Goal: Information Seeking & Learning: Compare options

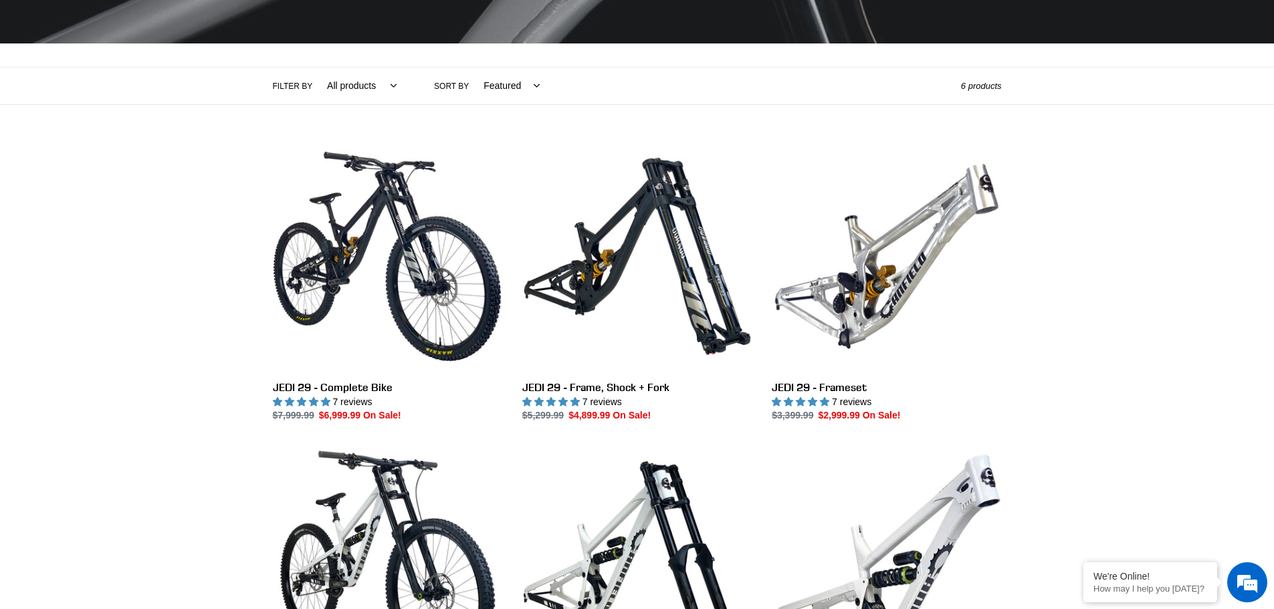
scroll to position [268, 0]
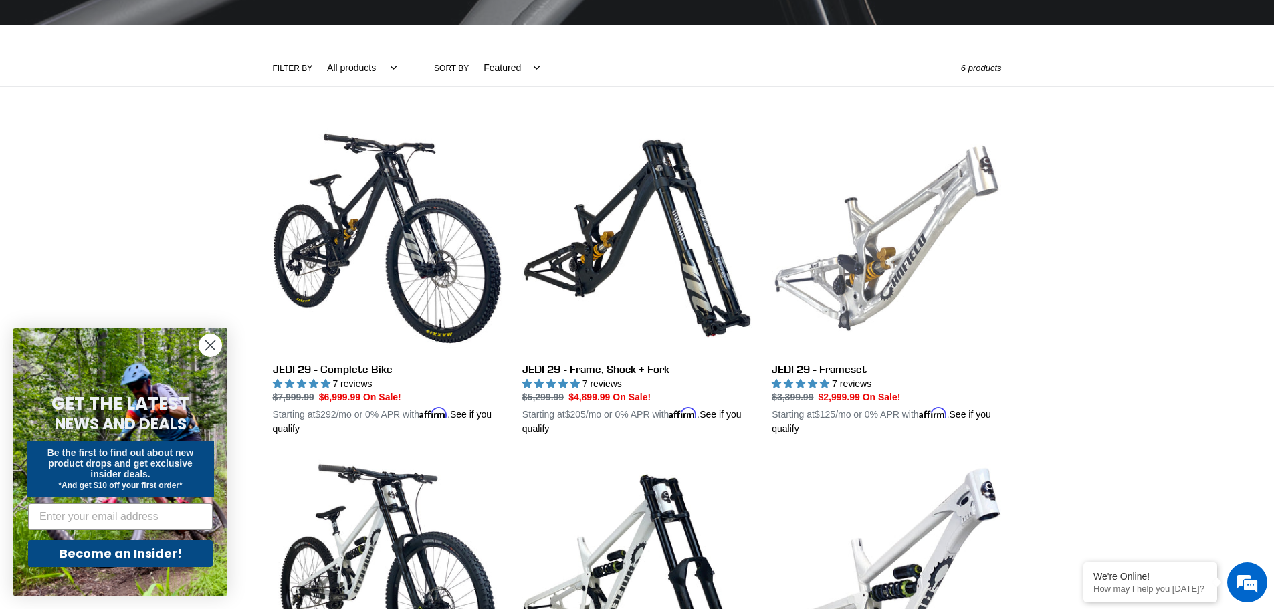
click at [870, 387] on link "JEDI 29 - Frameset" at bounding box center [886, 280] width 229 height 313
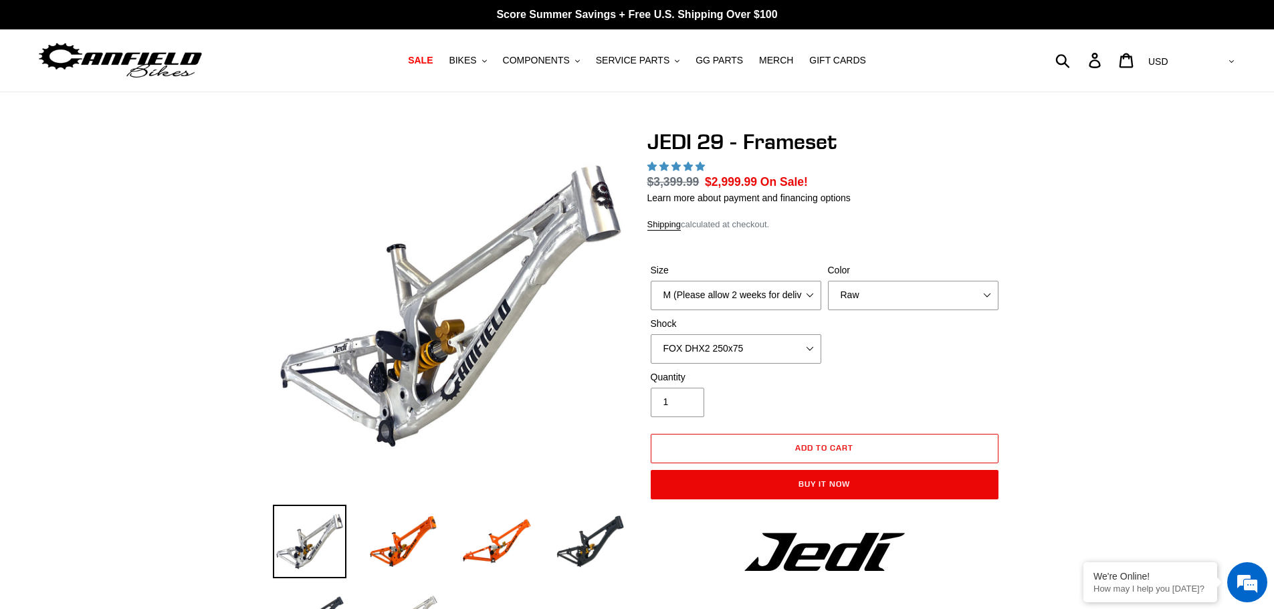
select select "highest-rating"
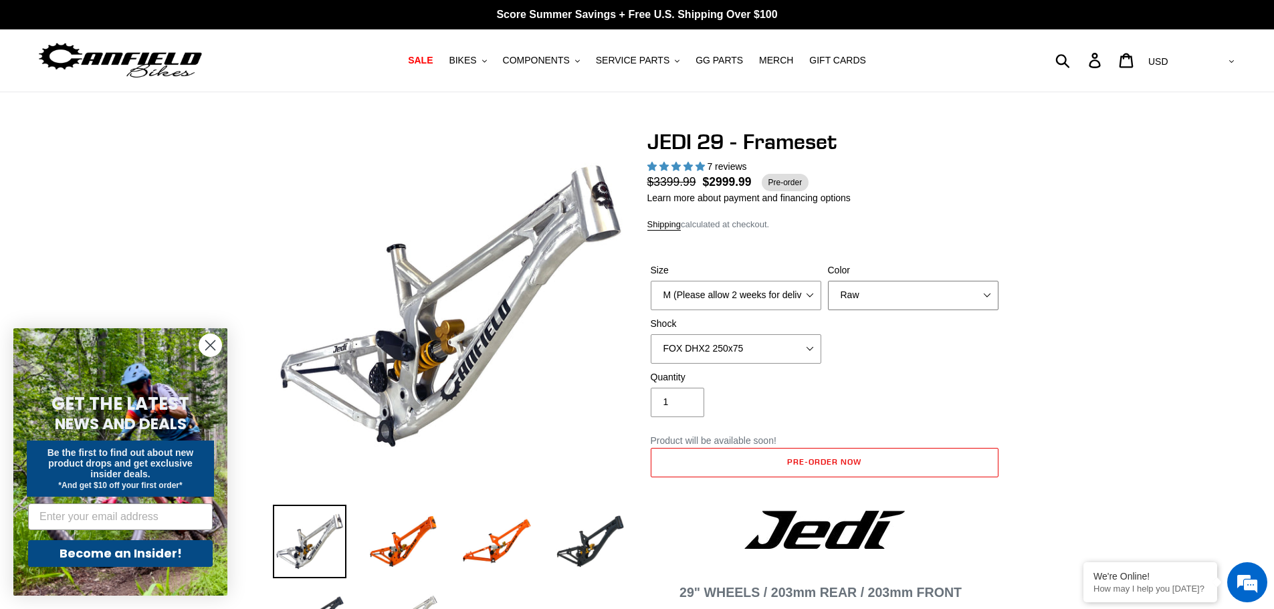
click at [985, 292] on select "Orange Raw Stealth Black" at bounding box center [913, 295] width 171 height 29
click at [828, 281] on select "Orange Raw Stealth Black" at bounding box center [913, 295] width 171 height 29
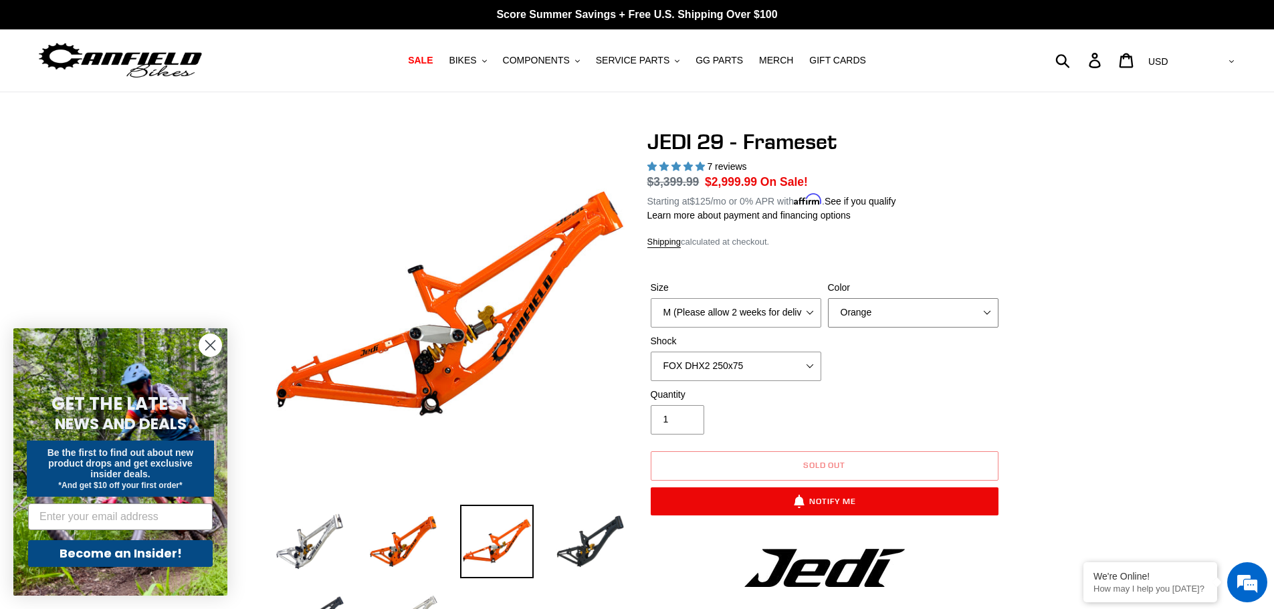
click at [990, 312] on select "Orange Raw Stealth Black" at bounding box center [913, 312] width 171 height 29
click at [828, 298] on select "Orange Raw Stealth Black" at bounding box center [913, 312] width 171 height 29
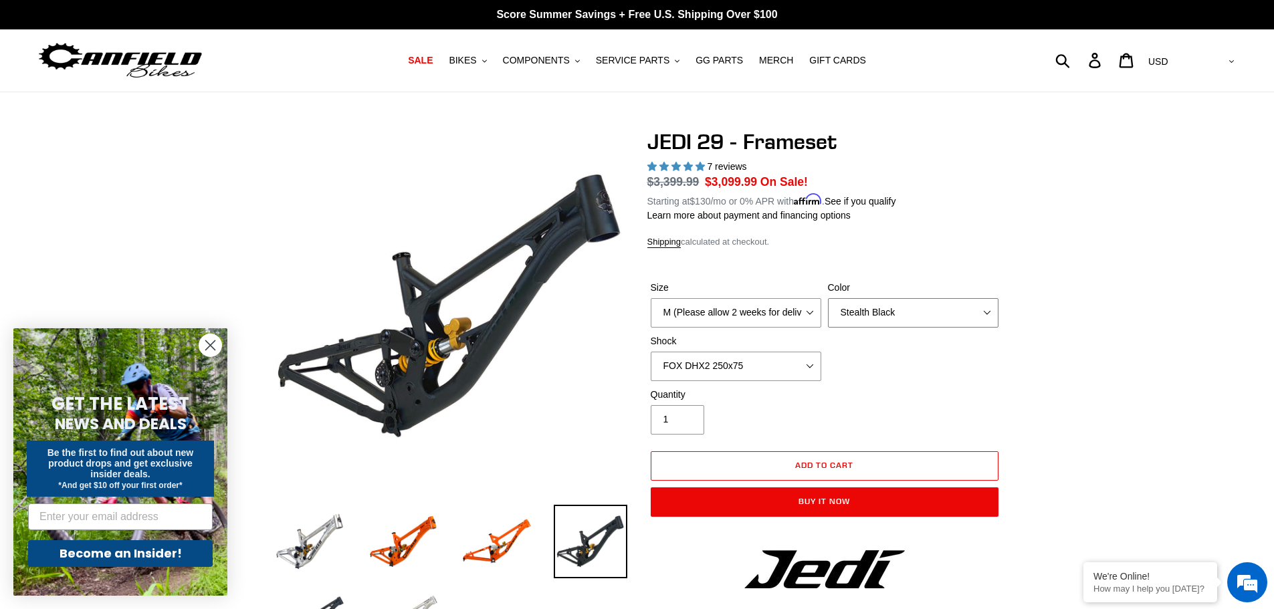
click at [991, 310] on select "Orange Raw Stealth Black" at bounding box center [913, 312] width 171 height 29
select select "Raw"
click at [828, 298] on select "Orange Raw Stealth Black" at bounding box center [913, 312] width 171 height 29
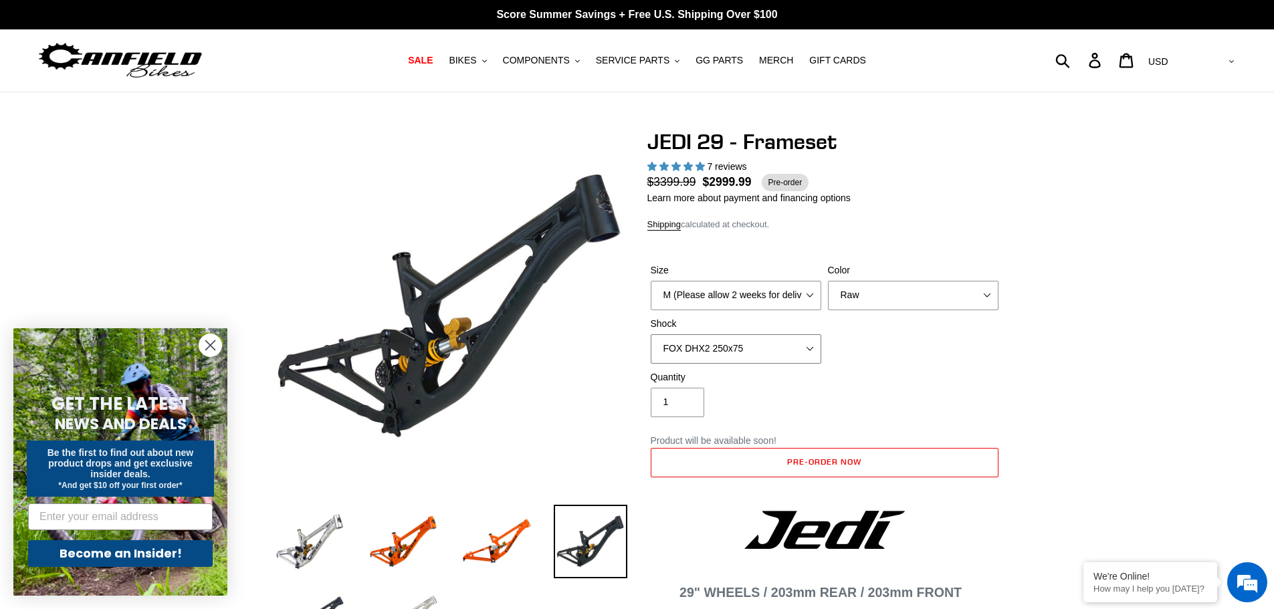
click at [805, 349] on select "No Shock FOX DHX2 250x75 RockShox Vivid Ultimate DH 250x75 EXT e-Storia LOX V3" at bounding box center [736, 348] width 171 height 29
click at [651, 334] on select "No Shock FOX DHX2 250x75 RockShox Vivid Ultimate DH 250x75 EXT e-Storia LOX V3" at bounding box center [736, 348] width 171 height 29
click at [815, 292] on select "M (Please allow 2 weeks for delivery) L (Please allow 2 weeks for delivery) XL" at bounding box center [736, 295] width 171 height 29
click at [930, 338] on div "Size M (Please allow 2 weeks for delivery) L (Please allow 2 weeks for delivery…" at bounding box center [825, 317] width 355 height 107
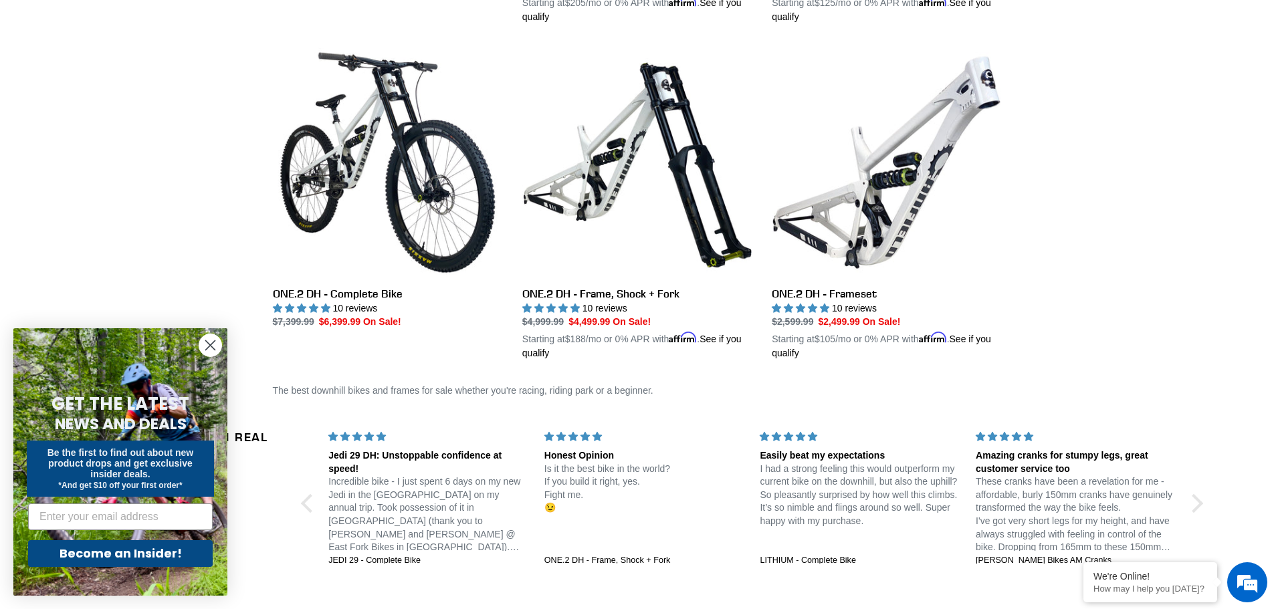
scroll to position [613, 0]
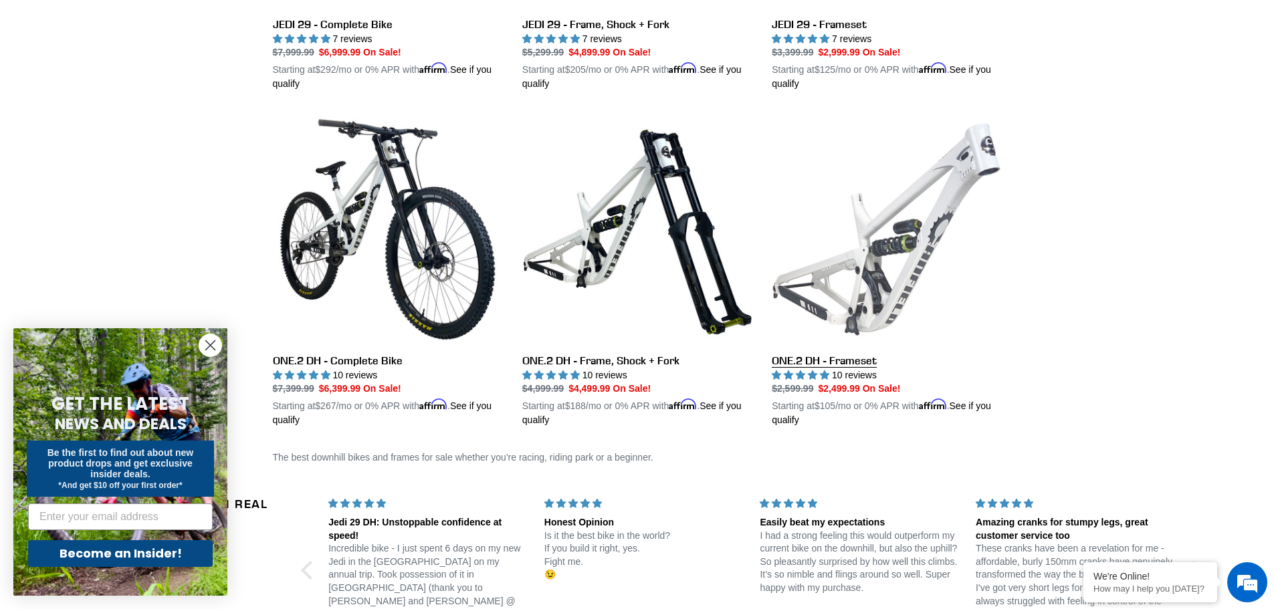
click at [839, 385] on link "ONE.2 DH - Frameset" at bounding box center [886, 270] width 229 height 313
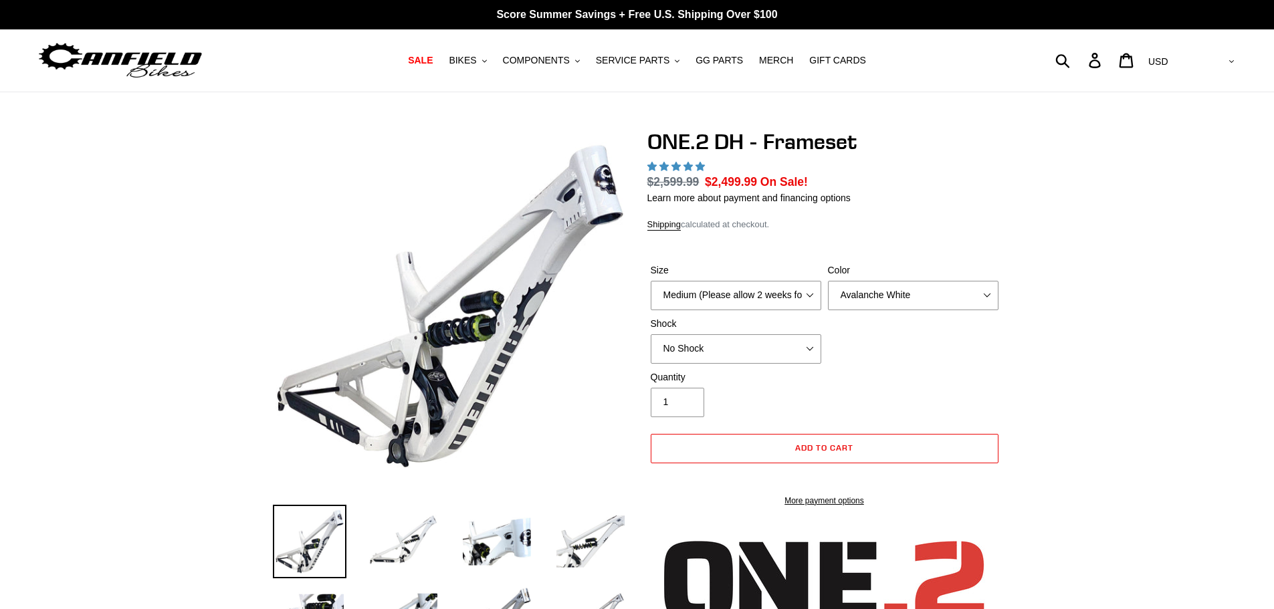
select select "highest-rating"
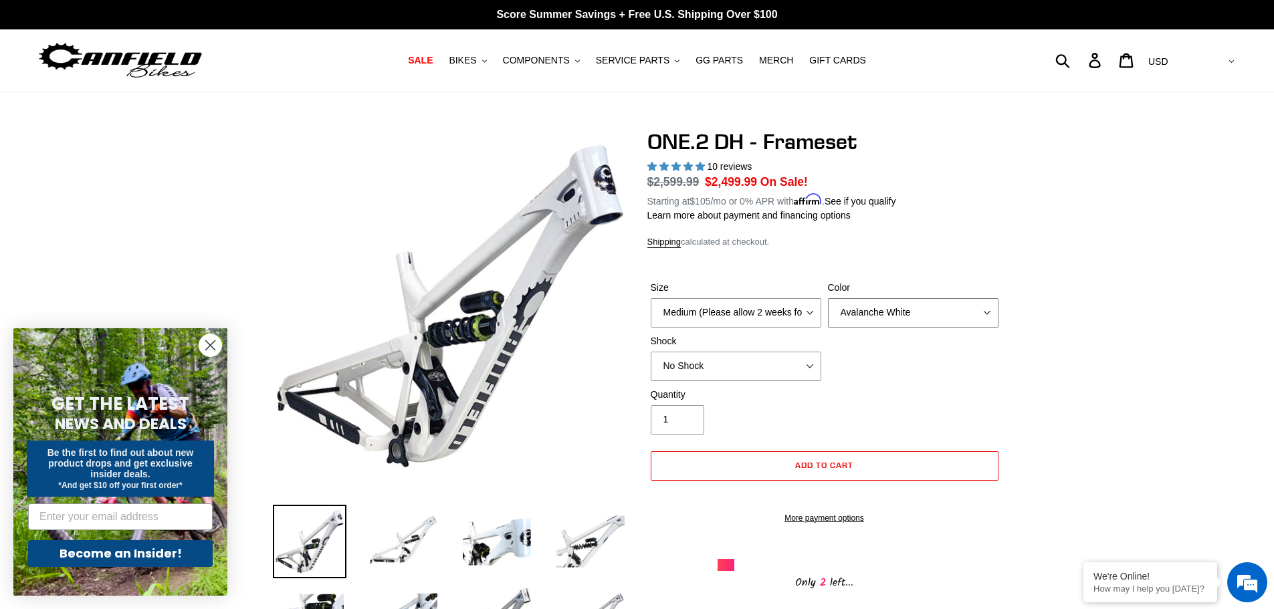
click at [990, 304] on select "Avalanche White Bentonite Grey" at bounding box center [913, 312] width 171 height 29
select select "Bentonite Grey"
click at [828, 298] on select "Avalanche White Bentonite Grey" at bounding box center [913, 312] width 171 height 29
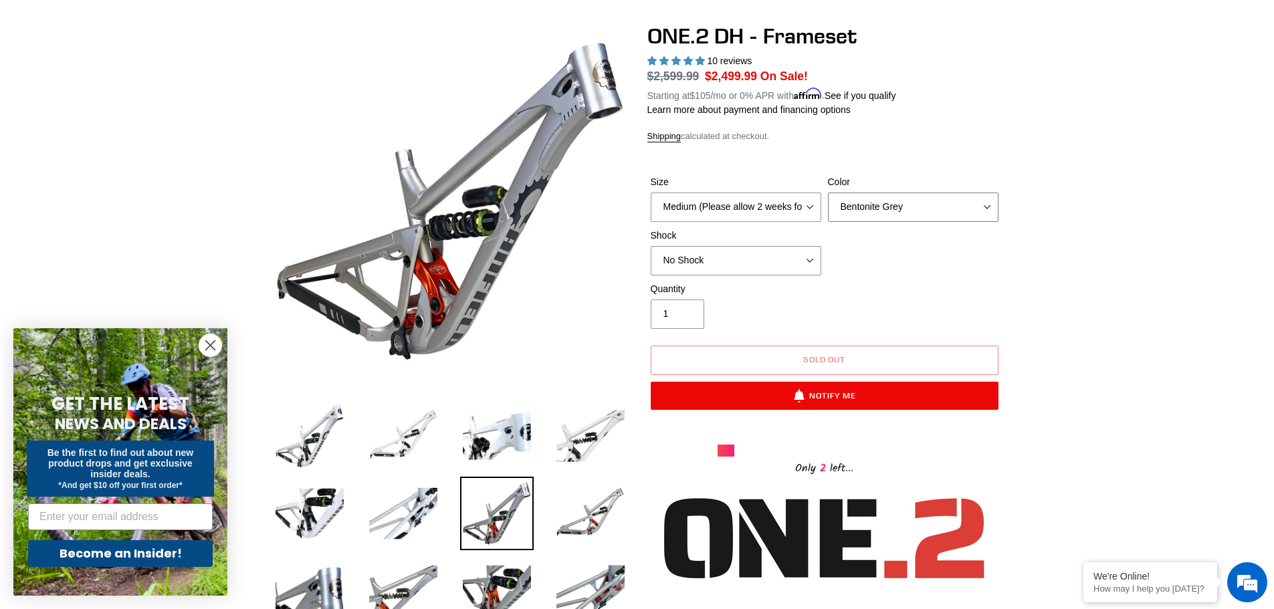
scroll to position [67, 0]
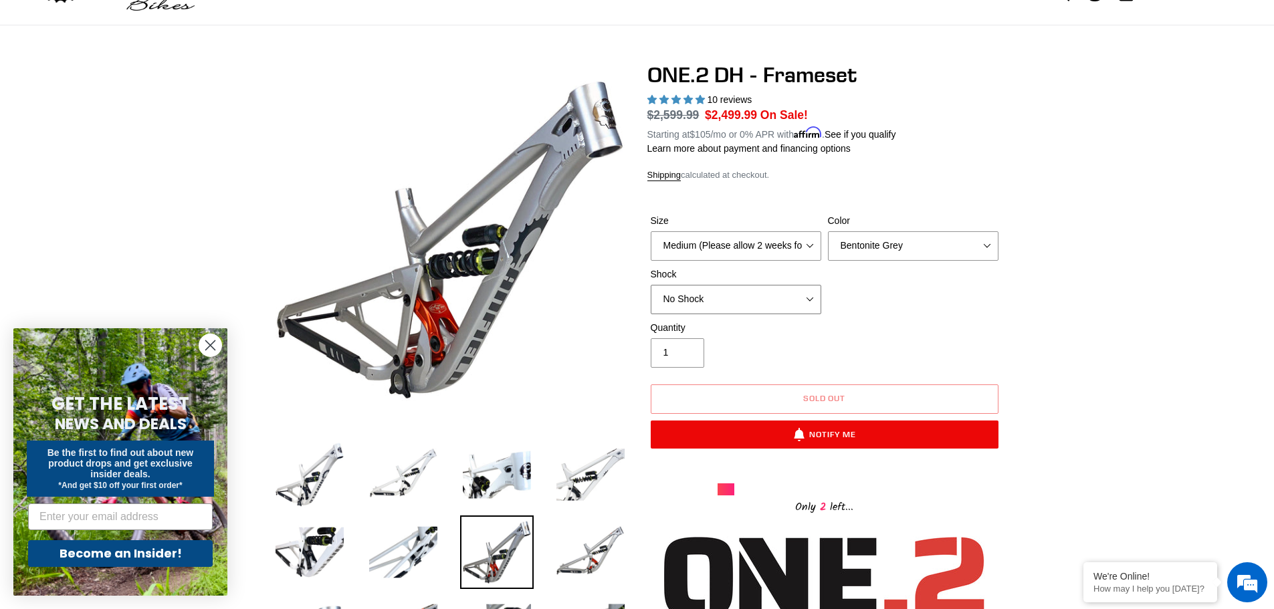
click at [817, 300] on select "No Shock Fox DHX2 Coil RockShox Vivid Coil EXT Storia LOK V3 (Custom Order)" at bounding box center [736, 299] width 171 height 29
click at [651, 285] on select "No Shock Fox DHX2 Coil RockShox Vivid Coil EXT Storia LOK V3 (Custom Order)" at bounding box center [736, 299] width 171 height 29
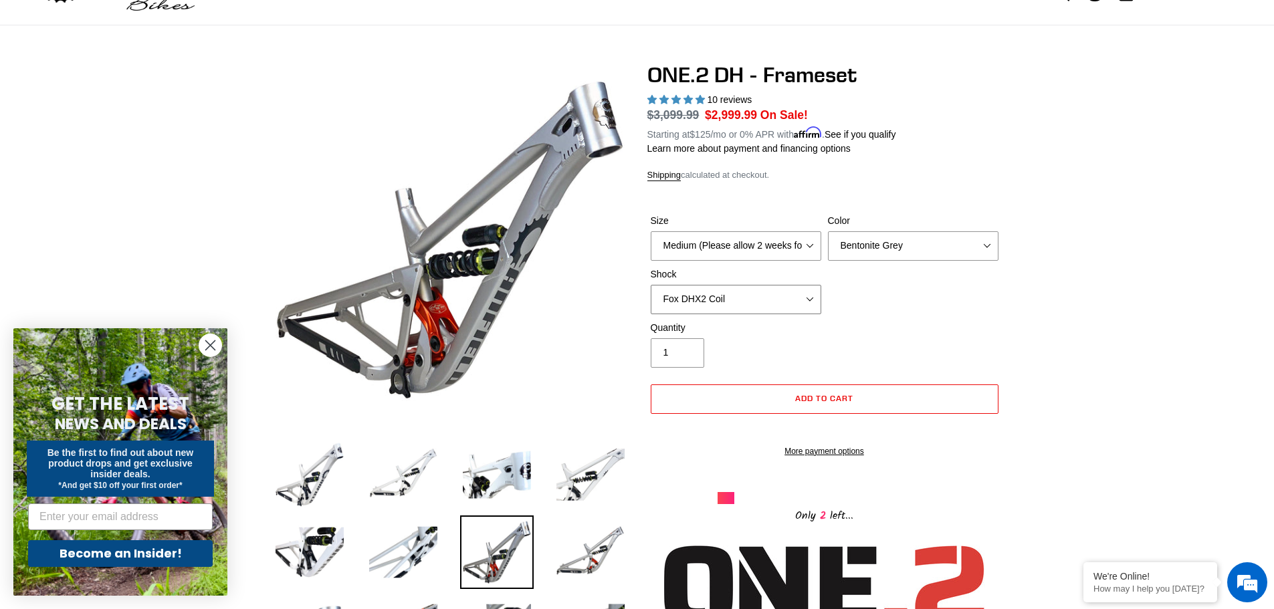
click at [813, 298] on select "No Shock Fox DHX2 Coil RockShox Vivid Coil EXT Storia LOK V3 (Custom Order)" at bounding box center [736, 299] width 171 height 29
click at [651, 285] on select "No Shock Fox DHX2 Coil RockShox Vivid Coil EXT Storia LOK V3 (Custom Order)" at bounding box center [736, 299] width 171 height 29
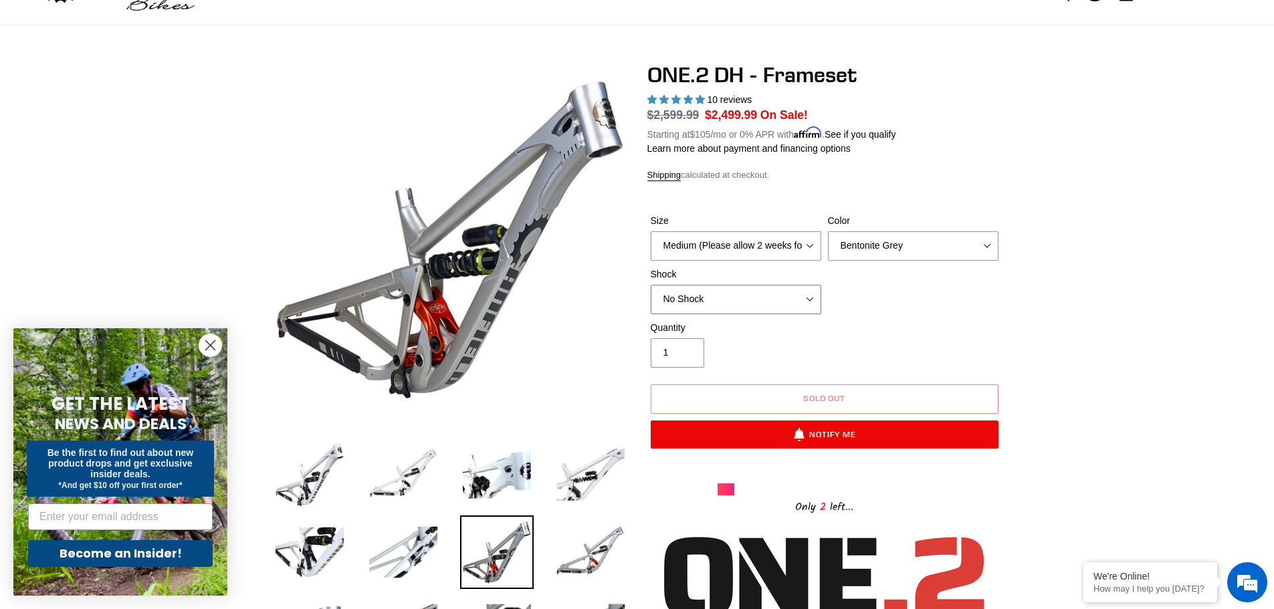
click at [813, 298] on select "No Shock Fox DHX2 Coil RockShox Vivid Coil EXT Storia LOK V3 (Custom Order)" at bounding box center [736, 299] width 171 height 29
click at [651, 285] on select "No Shock Fox DHX2 Coil RockShox Vivid Coil EXT Storia LOK V3 (Custom Order)" at bounding box center [736, 299] width 171 height 29
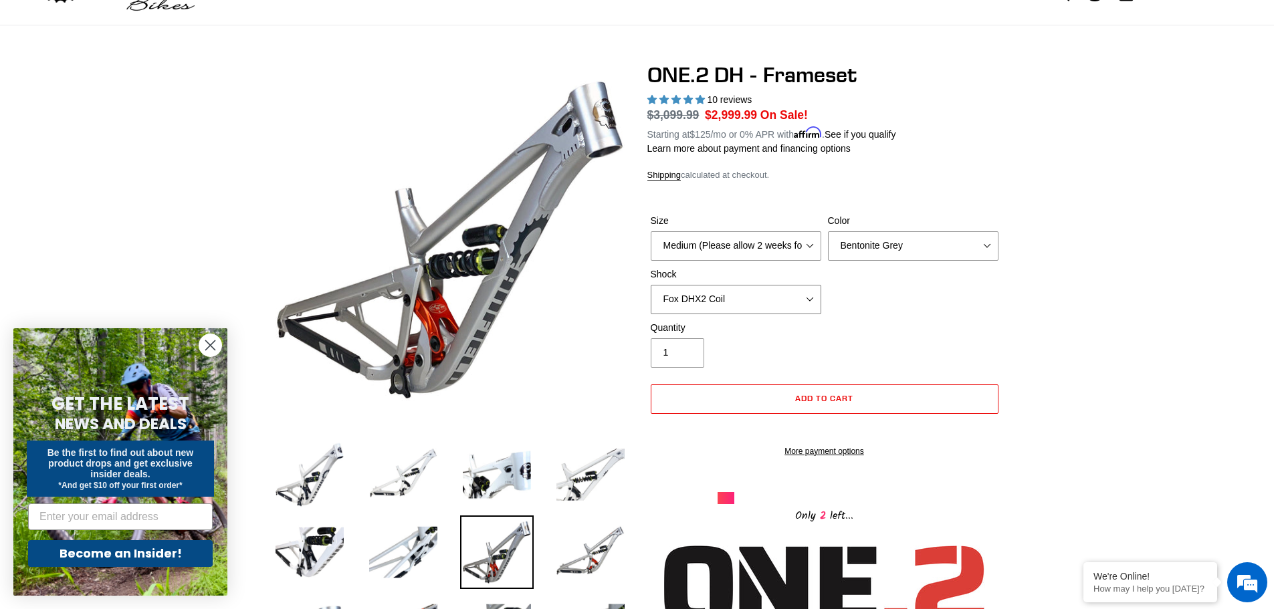
click at [810, 298] on select "No Shock Fox DHX2 Coil RockShox Vivid Coil EXT Storia LOK V3 (Custom Order)" at bounding box center [736, 299] width 171 height 29
click at [651, 285] on select "No Shock Fox DHX2 Coil RockShox Vivid Coil EXT Storia LOK V3 (Custom Order)" at bounding box center [736, 299] width 171 height 29
click at [809, 298] on select "No Shock Fox DHX2 Coil RockShox Vivid Coil EXT Storia LOK V3 (Custom Order)" at bounding box center [736, 299] width 171 height 29
click at [651, 285] on select "No Shock Fox DHX2 Coil RockShox Vivid Coil EXT Storia LOK V3 (Custom Order)" at bounding box center [736, 299] width 171 height 29
click at [808, 300] on select "No Shock Fox DHX2 Coil RockShox Vivid Coil EXT Storia LOK V3 (Custom Order)" at bounding box center [736, 299] width 171 height 29
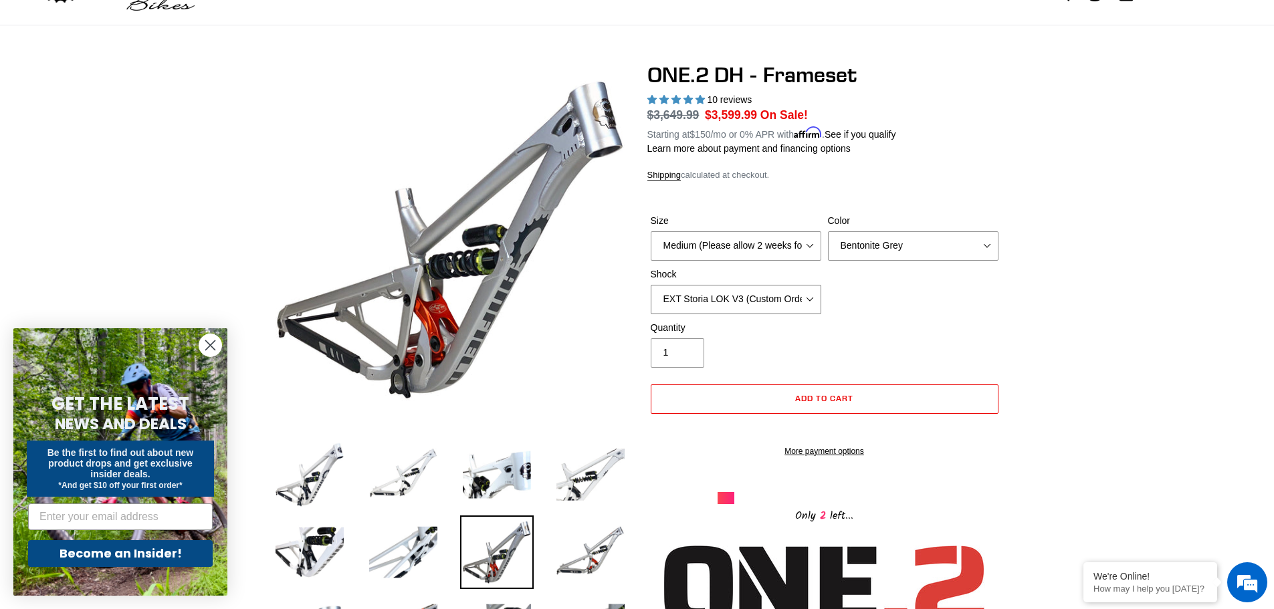
select select "Fox DHX2 Coil"
click at [651, 285] on select "No Shock Fox DHX2 Coil RockShox Vivid Coil EXT Storia LOK V3 (Custom Order)" at bounding box center [736, 299] width 171 height 29
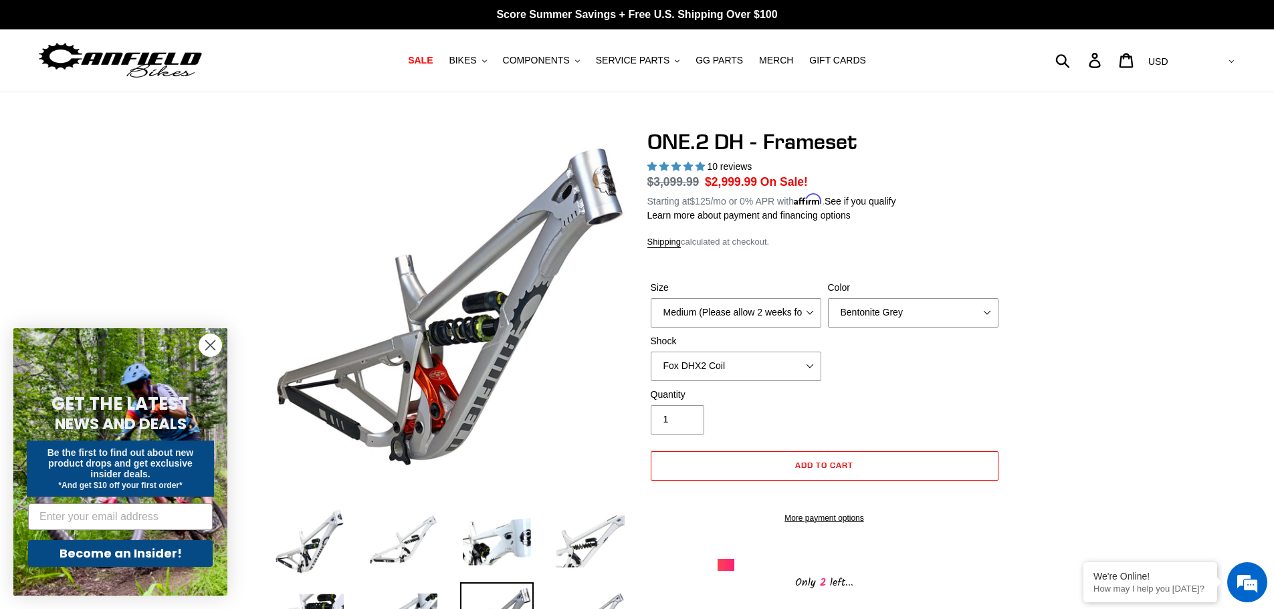
click at [209, 340] on circle "Close dialog" at bounding box center [210, 345] width 22 height 22
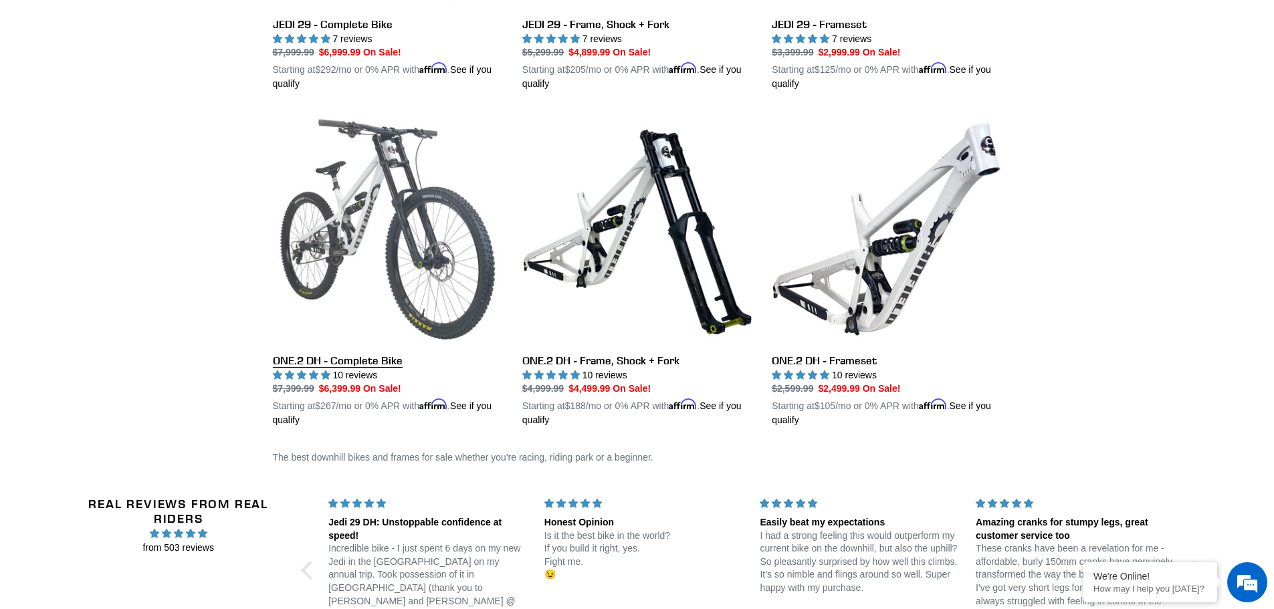
click at [381, 237] on link "ONE.2 DH - Complete Bike" at bounding box center [387, 270] width 229 height 313
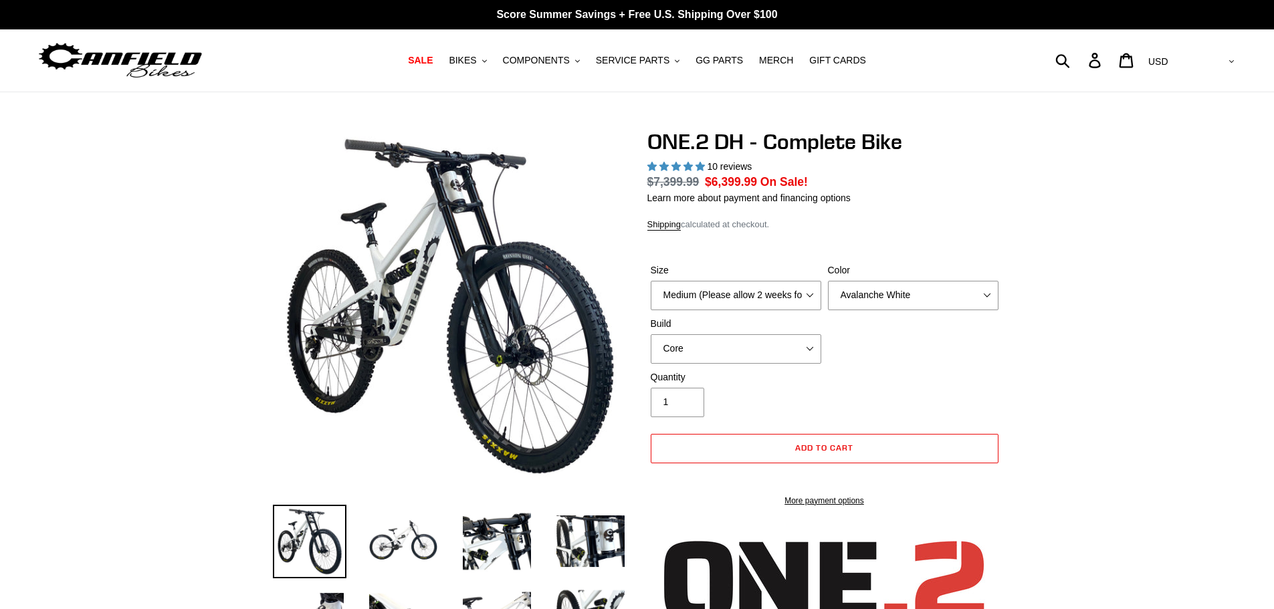
select select "highest-rating"
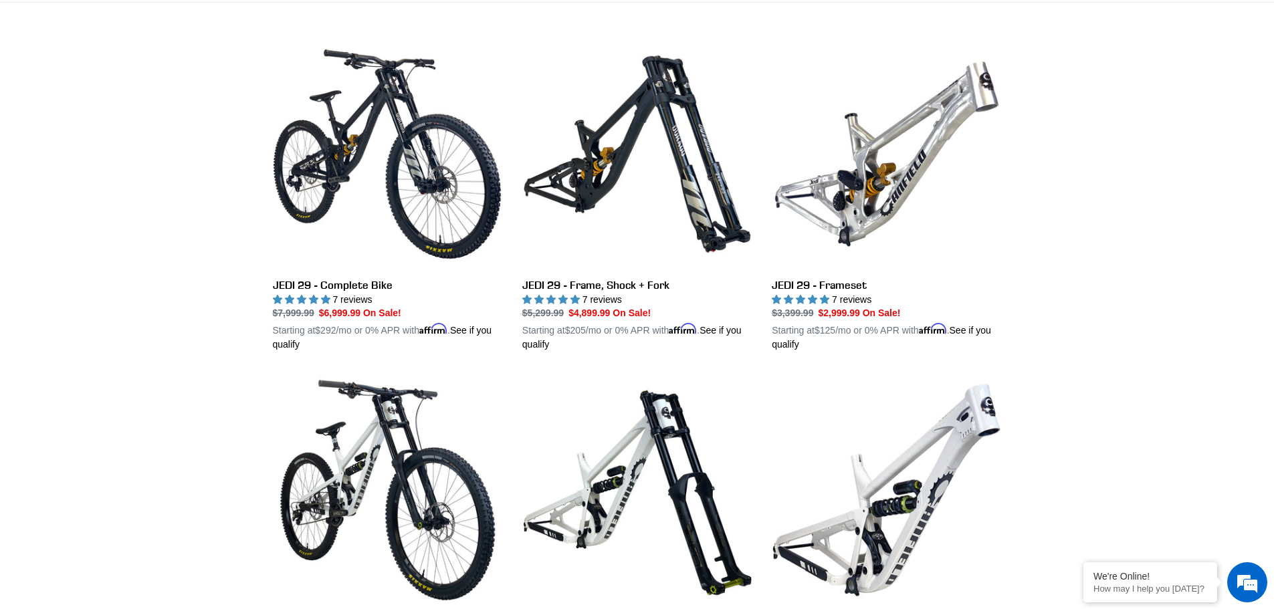
scroll to position [345, 0]
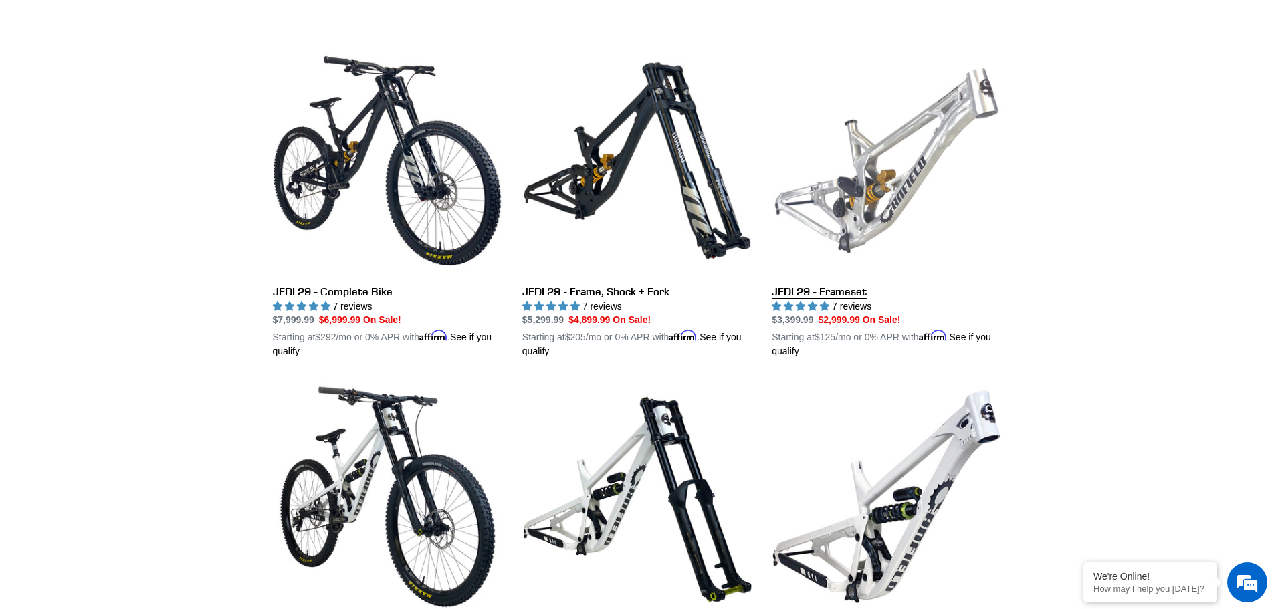
click at [836, 290] on link "JEDI 29 - Frameset" at bounding box center [886, 202] width 229 height 313
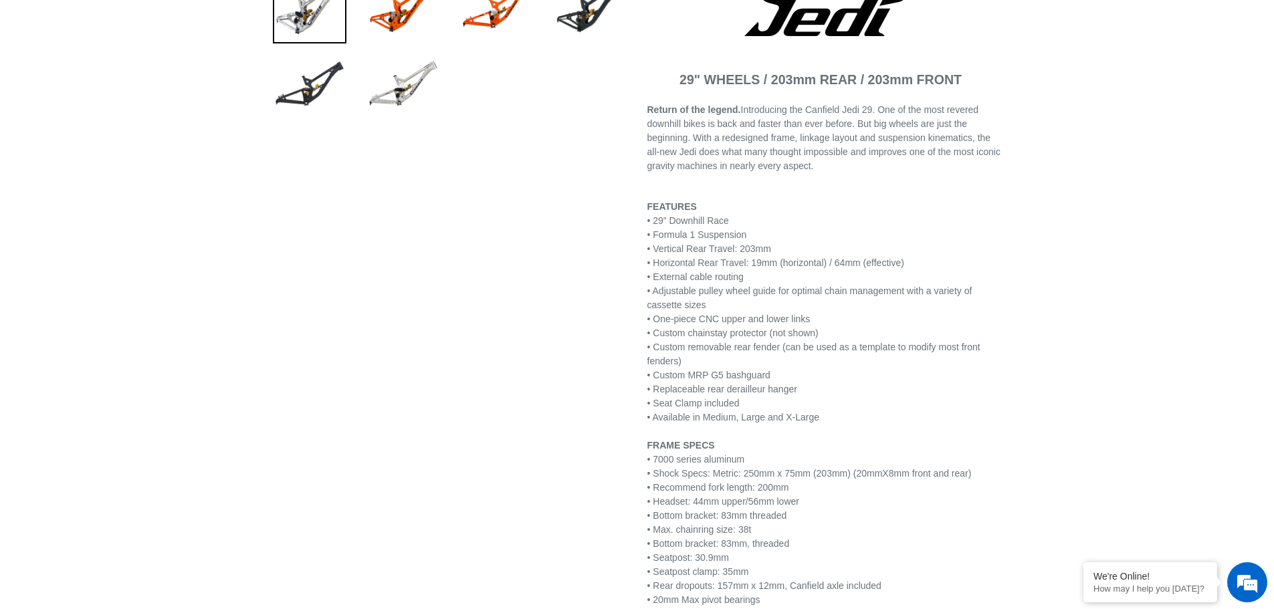
select select "highest-rating"
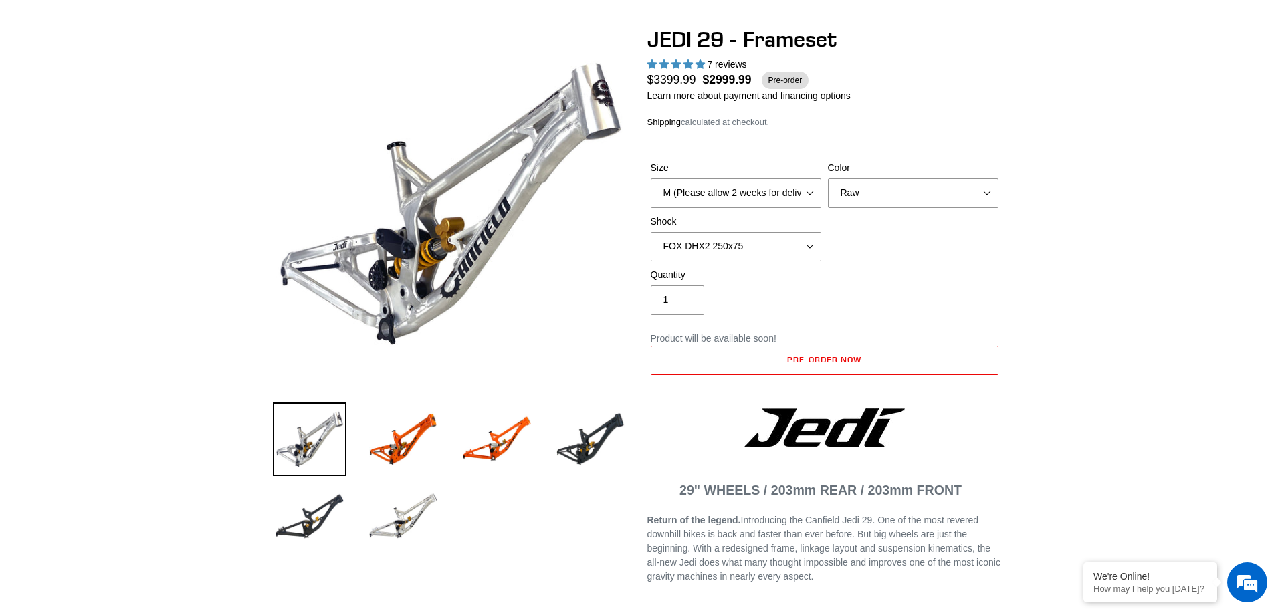
scroll to position [67, 0]
